Goal: Task Accomplishment & Management: Use online tool/utility

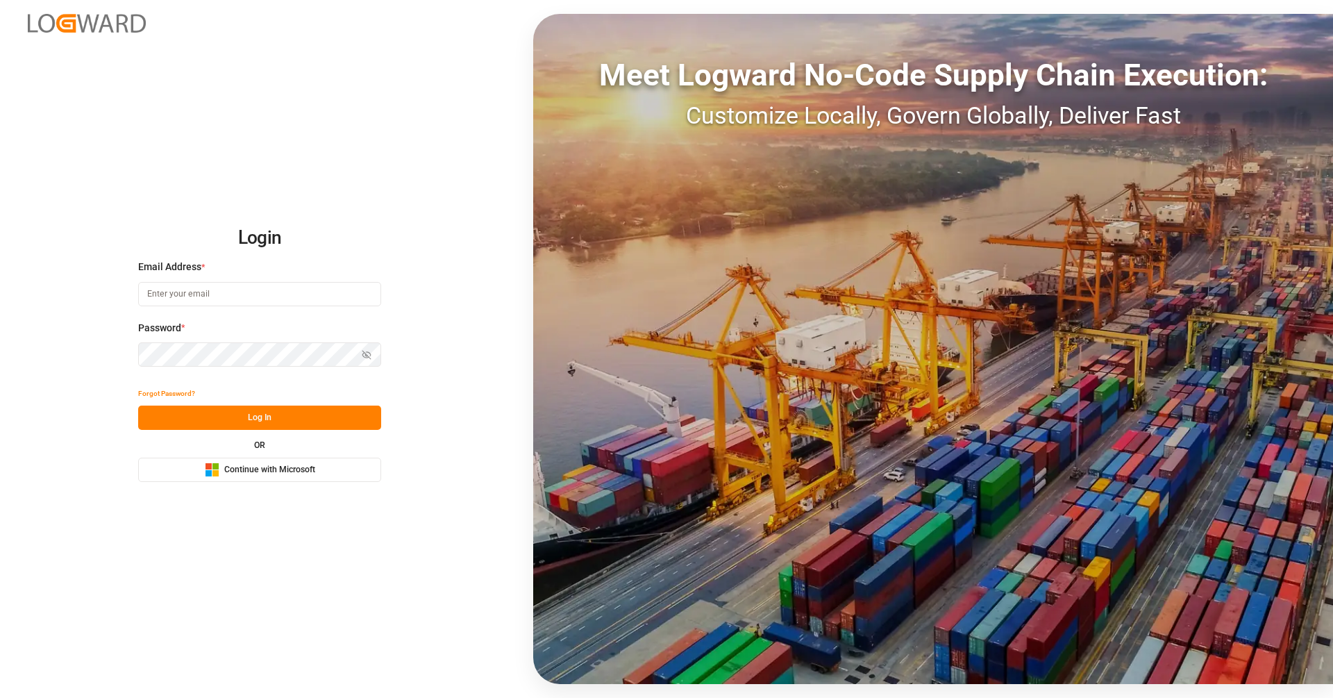
click at [324, 468] on button "Microsoft Logo Continue with Microsoft" at bounding box center [259, 469] width 243 height 24
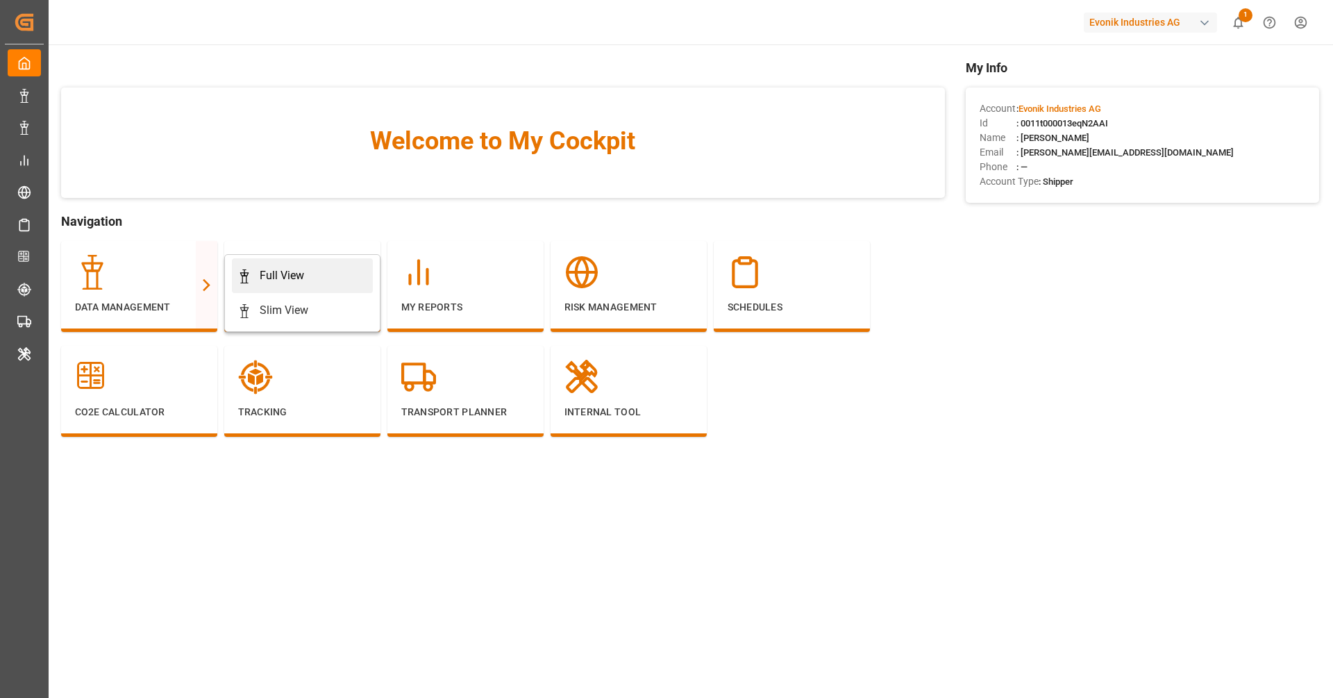
click at [265, 267] on div "Full View" at bounding box center [282, 275] width 44 height 17
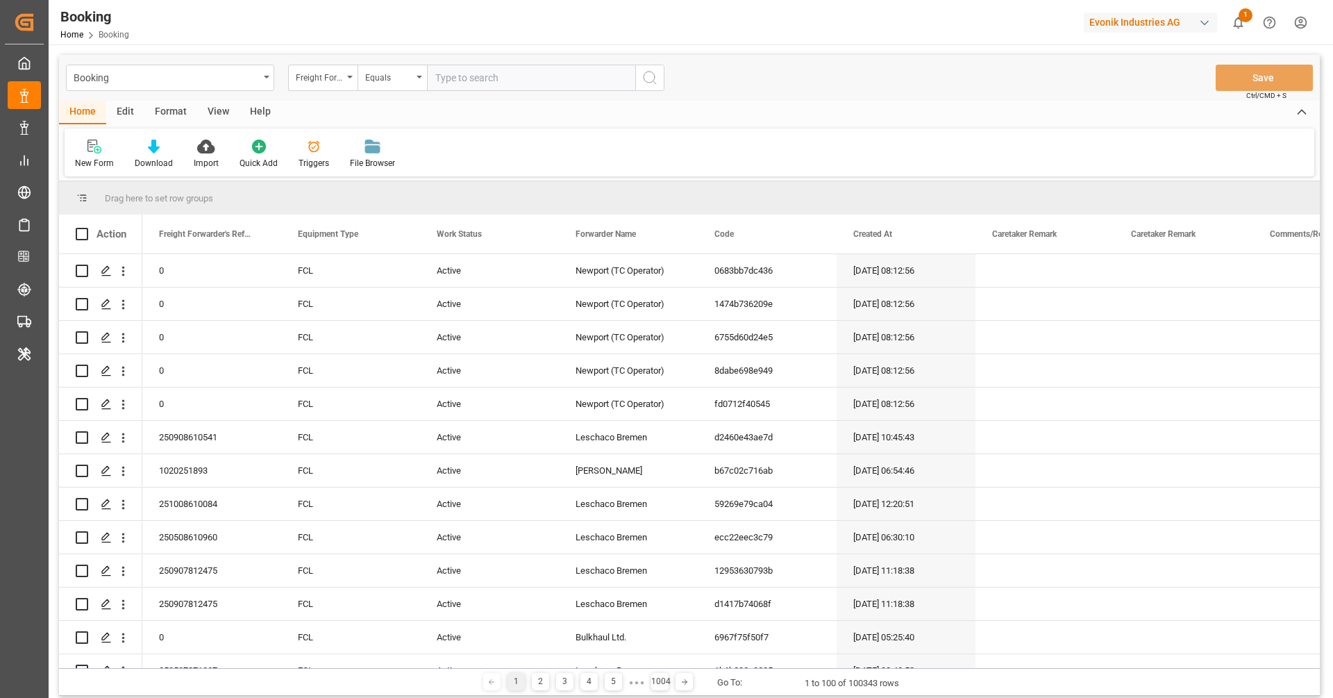
click at [151, 108] on div "Format" at bounding box center [170, 113] width 53 height 24
click at [107, 137] on div "Filter Rows Row Format" at bounding box center [689, 152] width 1249 height 48
click at [93, 155] on div "Filter Rows" at bounding box center [96, 154] width 62 height 31
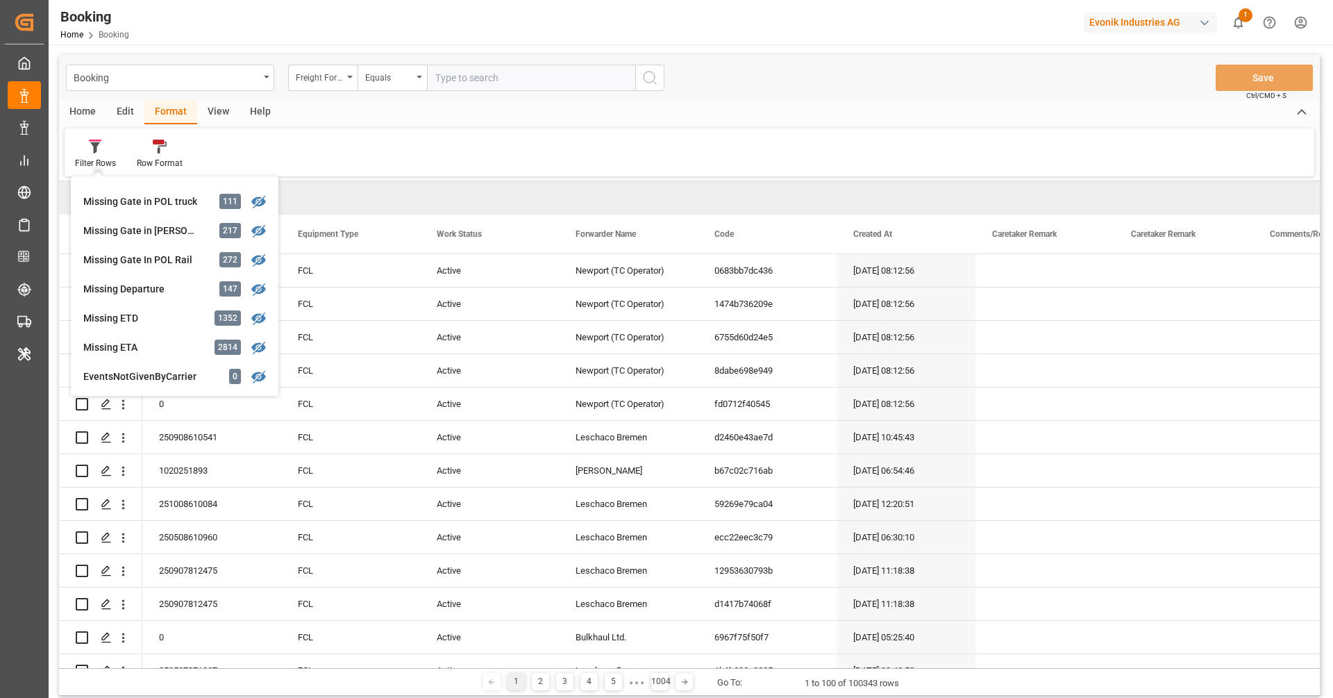
scroll to position [223, 0]
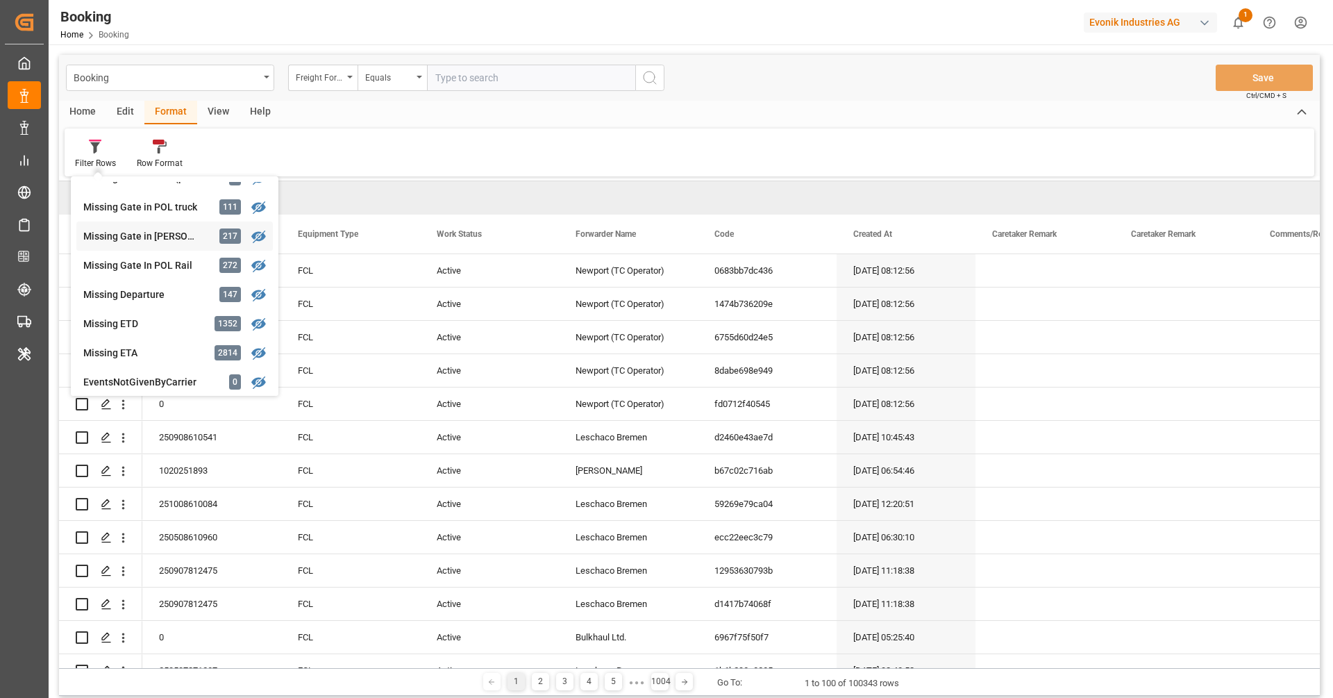
click at [126, 231] on div "Missing Gate in [PERSON_NAME]" at bounding box center [143, 236] width 121 height 15
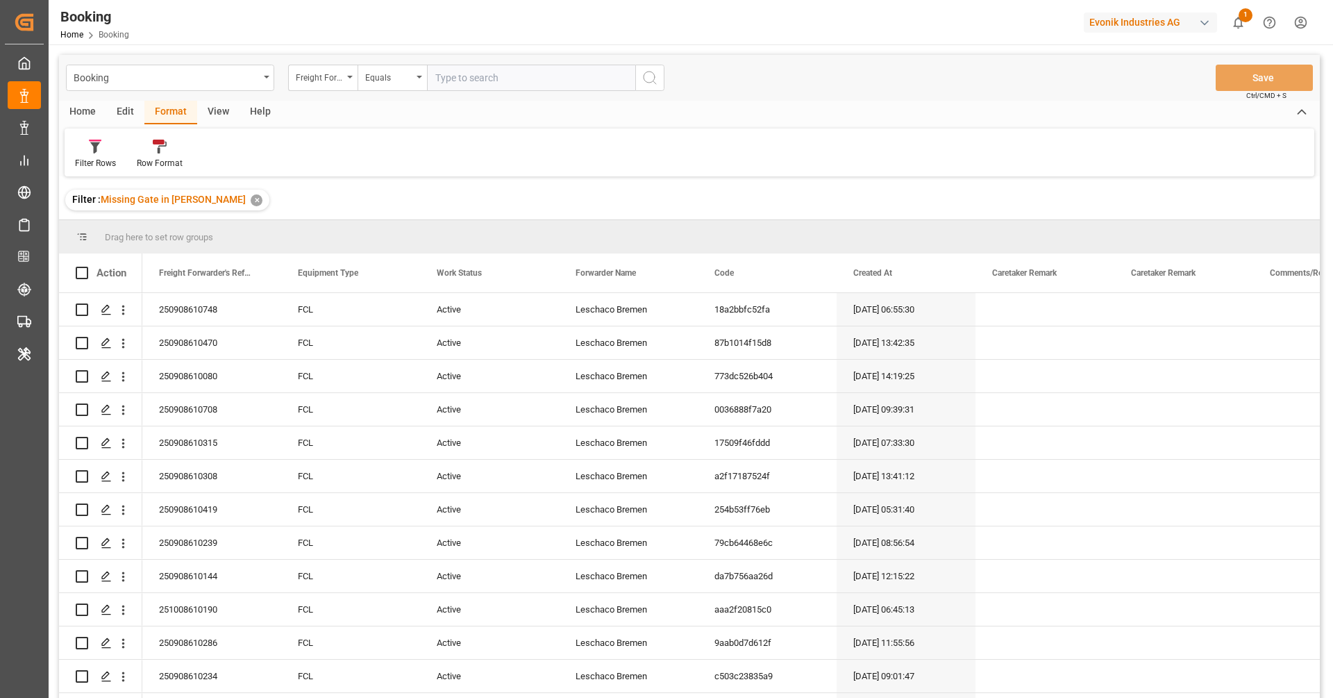
click at [214, 122] on div "View" at bounding box center [218, 113] width 42 height 24
click at [96, 152] on div at bounding box center [88, 146] width 27 height 15
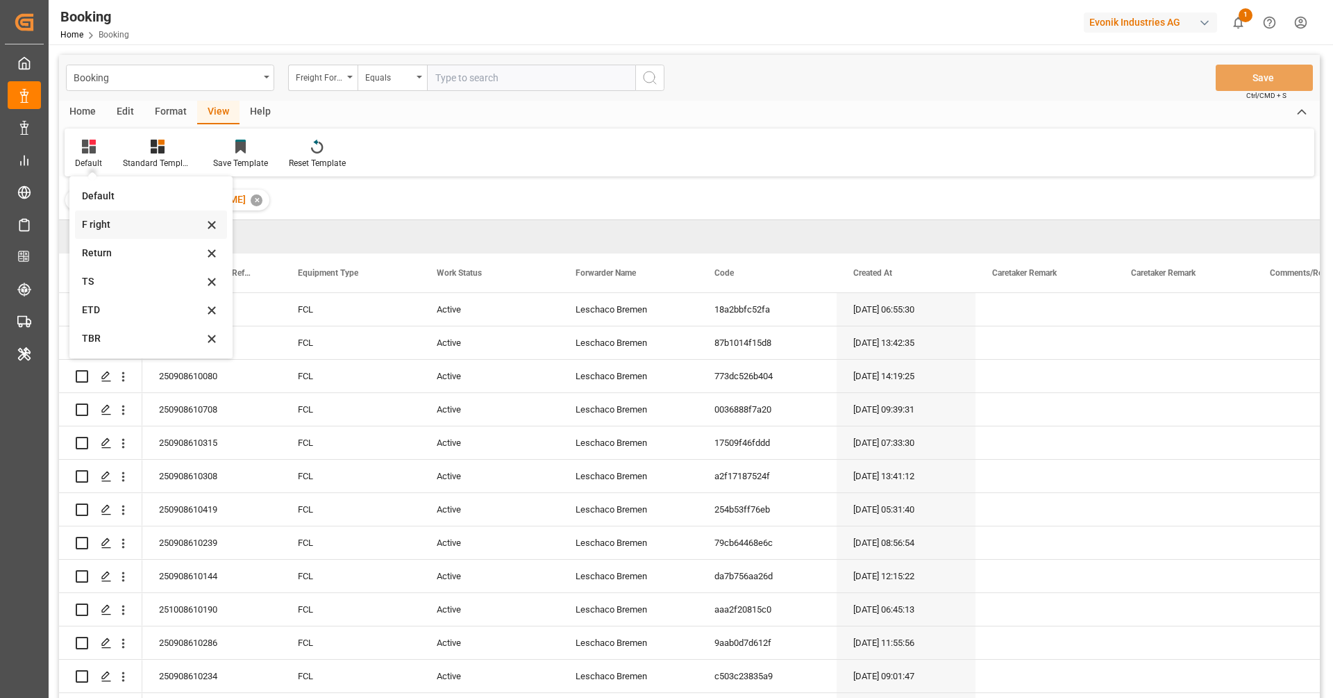
click at [123, 219] on div "F right" at bounding box center [142, 224] width 121 height 15
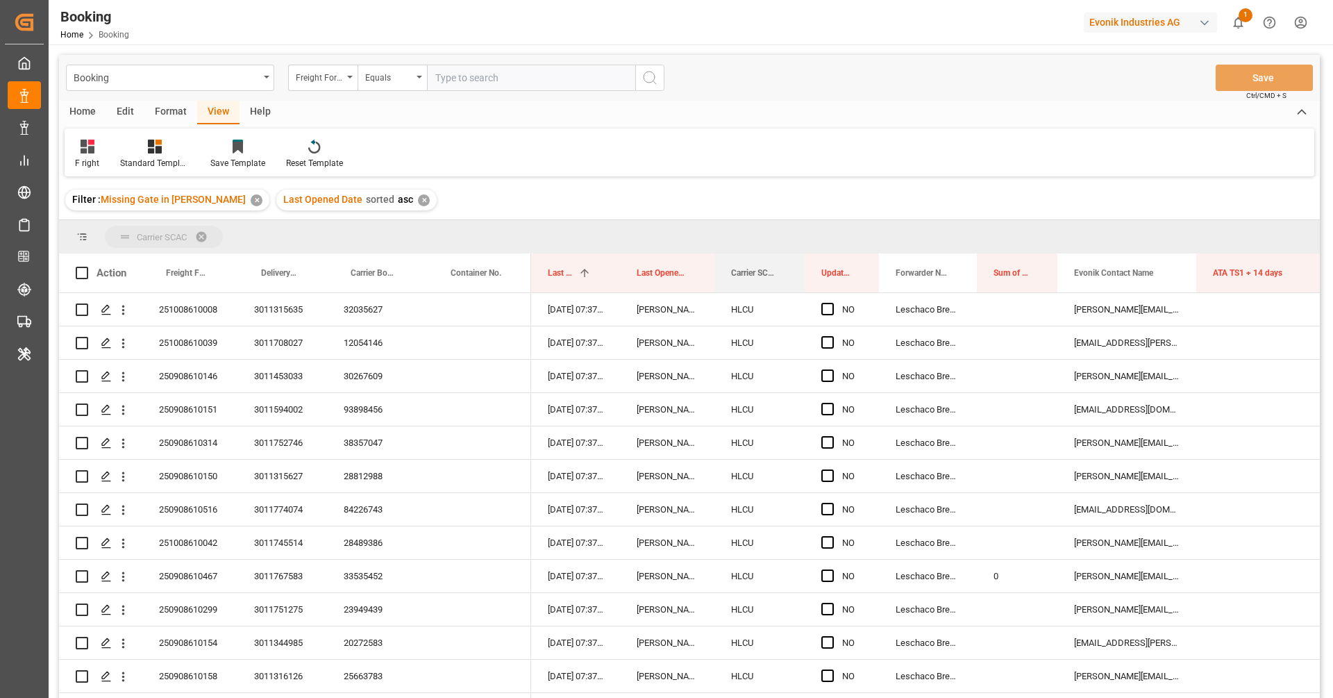
drag, startPoint x: 735, startPoint y: 276, endPoint x: 732, endPoint y: 235, distance: 41.8
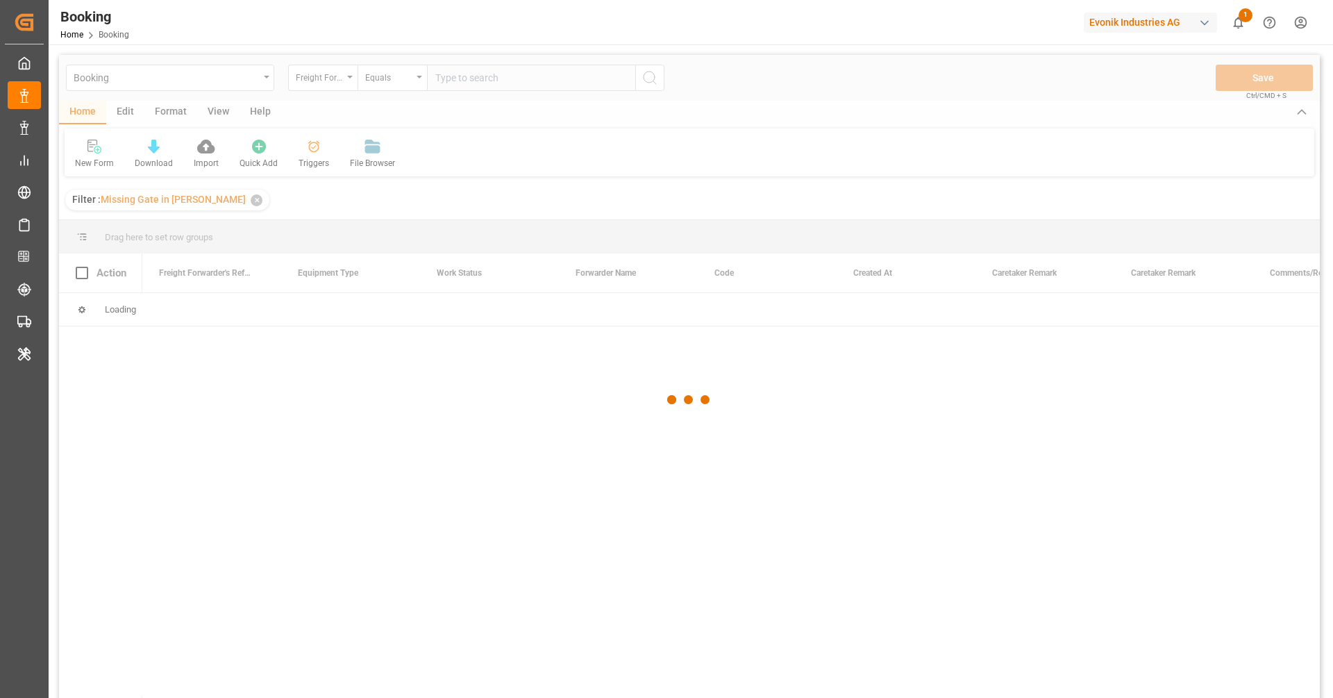
click at [168, 112] on div at bounding box center [689, 399] width 1260 height 689
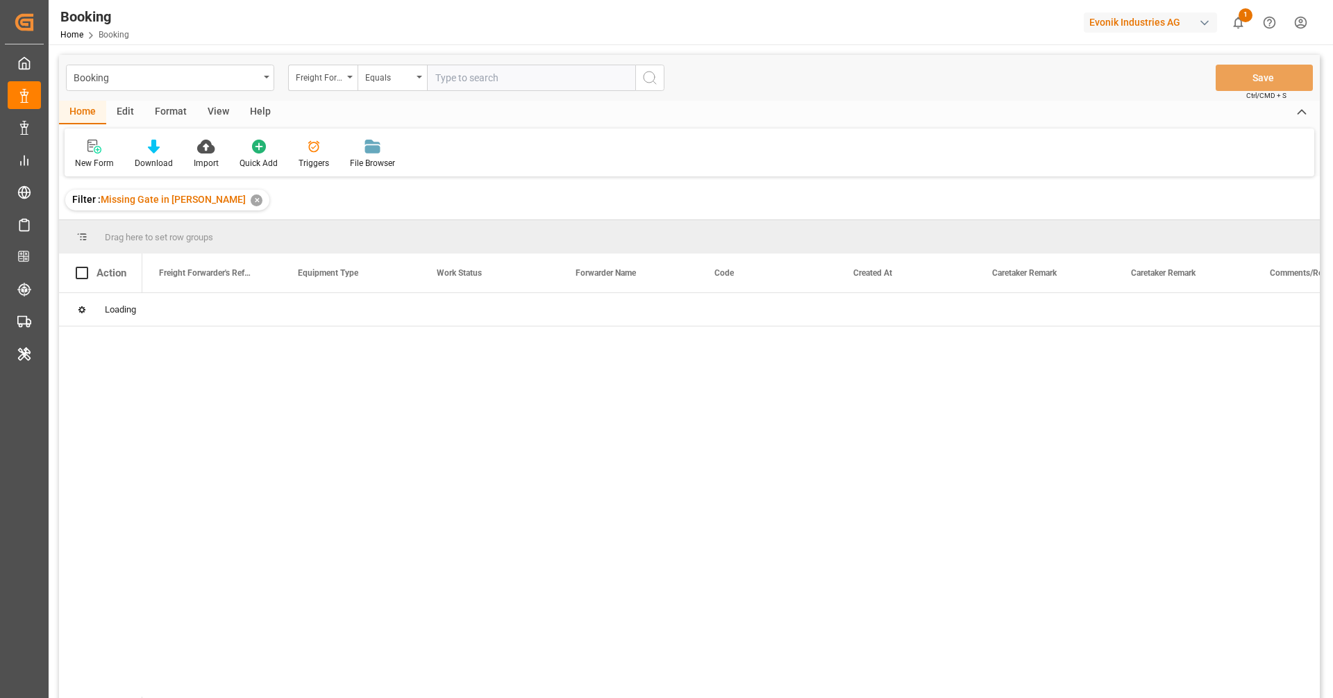
click at [212, 110] on div "View" at bounding box center [218, 113] width 42 height 24
click at [83, 160] on div "Default" at bounding box center [88, 163] width 27 height 12
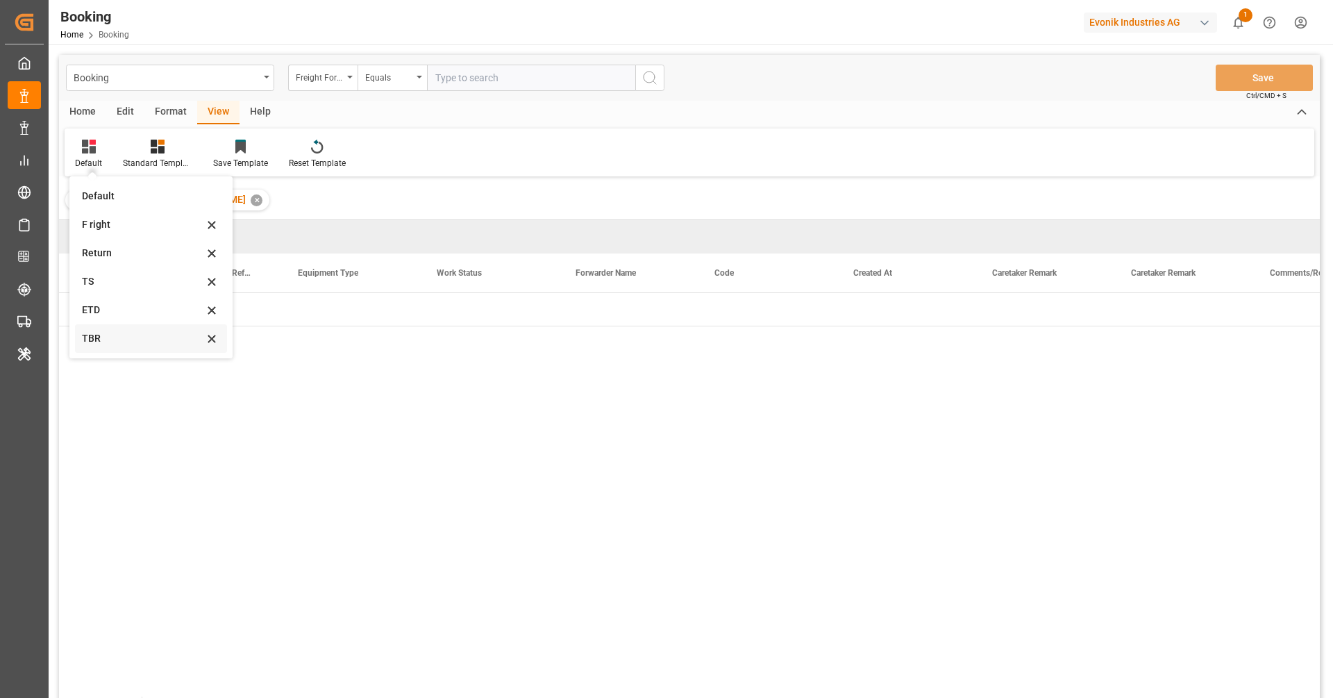
click at [111, 329] on div "TBR" at bounding box center [151, 338] width 152 height 28
